Goal: Find contact information: Find contact information

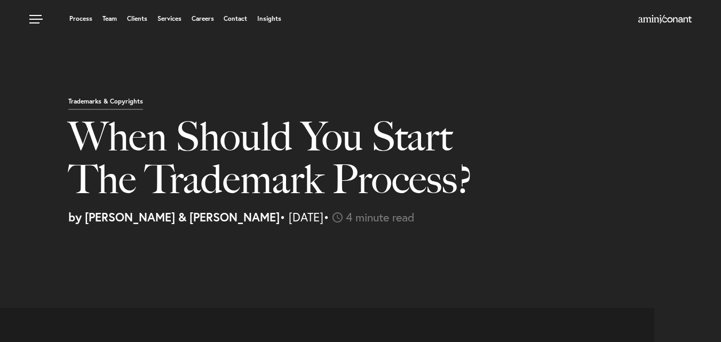
select select "MX"
select select "Austin"
select select "Business and Civil Litigation"
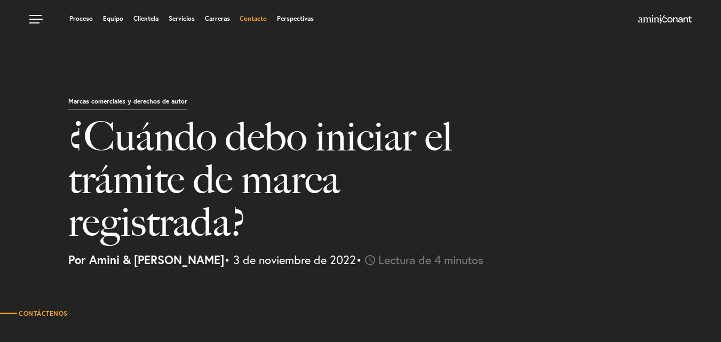
click at [252, 22] on font "Contacto" at bounding box center [253, 18] width 27 height 8
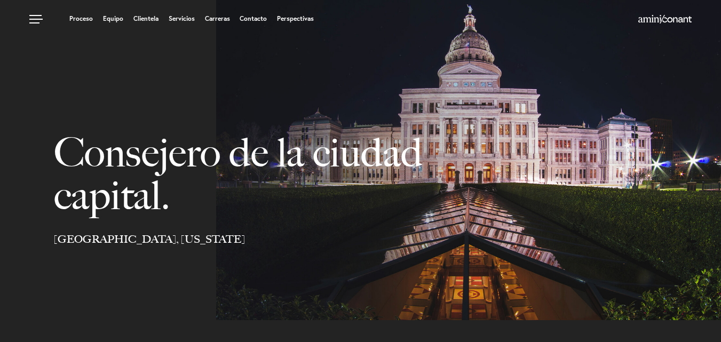
select select "Austin"
select select "Business and Civil Litigation"
